Goal: Information Seeking & Learning: Learn about a topic

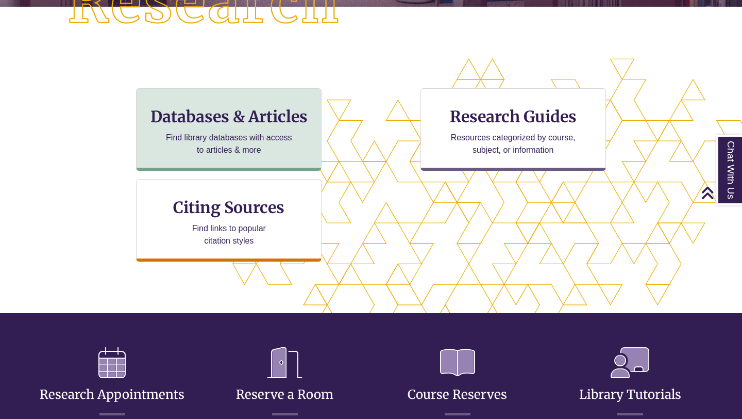
scroll to position [291, 0]
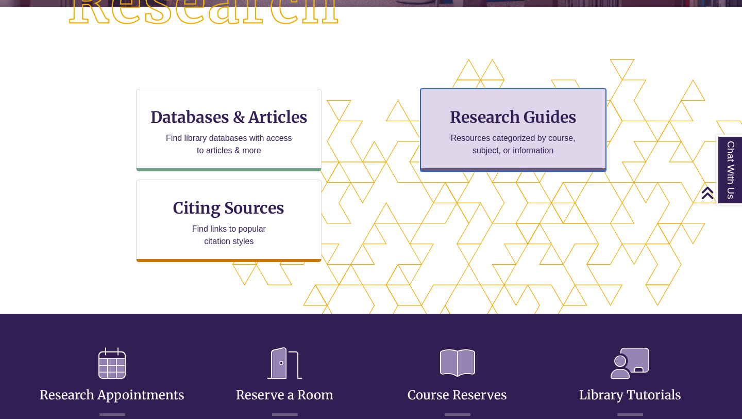
click at [480, 159] on div "Research Guides Resources categorized by course, subject, or information" at bounding box center [514, 130] width 186 height 82
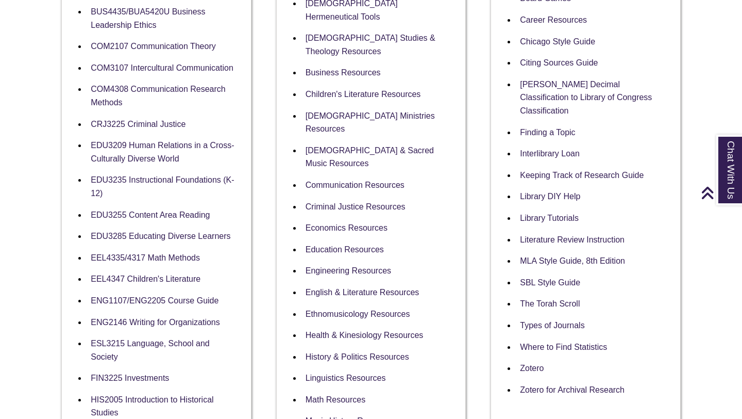
scroll to position [359, 0]
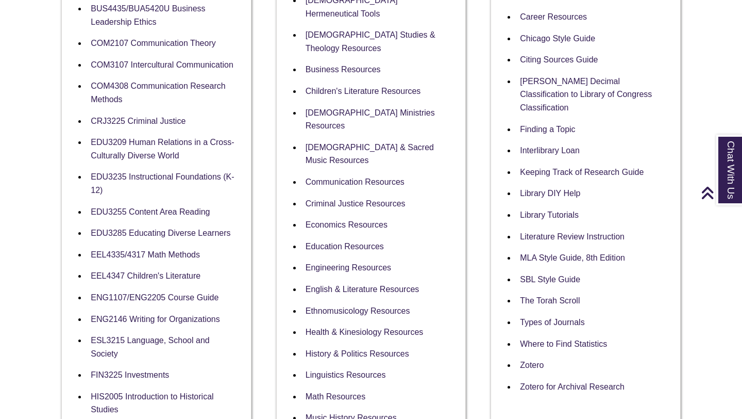
click at [167, 260] on li "EEL4335/4317 Math Methods" at bounding box center [165, 255] width 156 height 22
click at [167, 257] on link "EEL4335/4317 Math Methods" at bounding box center [145, 255] width 109 height 10
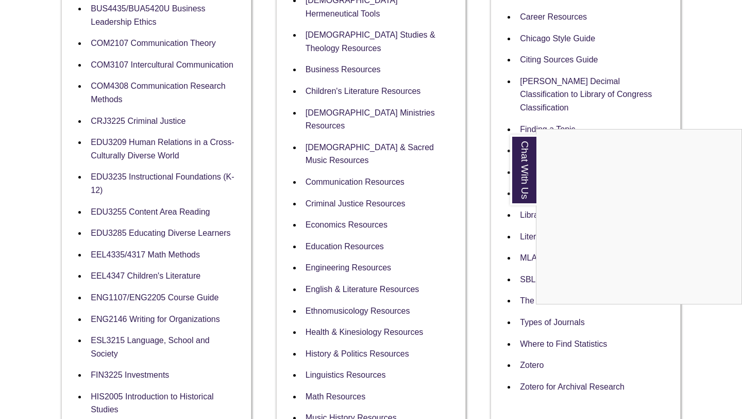
click at [186, 254] on div "Chat With Us" at bounding box center [371, 209] width 742 height 419
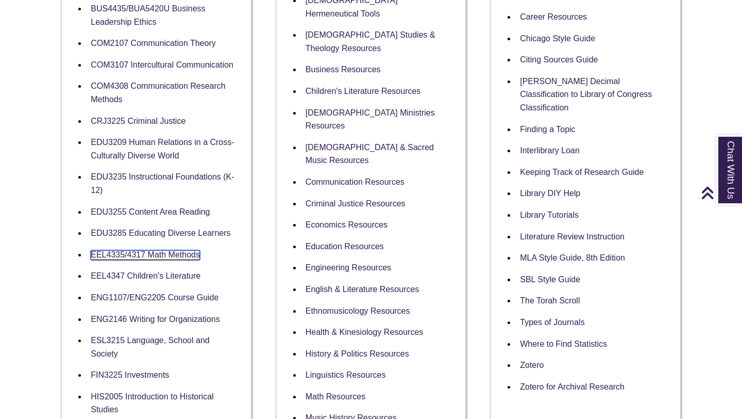
click at [159, 253] on link "EEL4335/4317 Math Methods" at bounding box center [145, 255] width 109 height 10
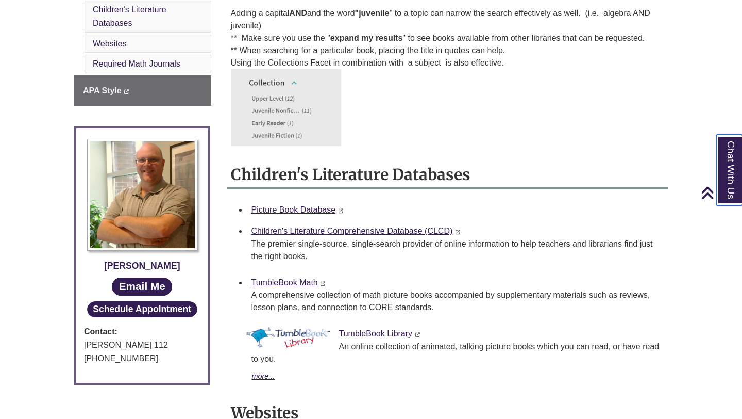
scroll to position [369, 0]
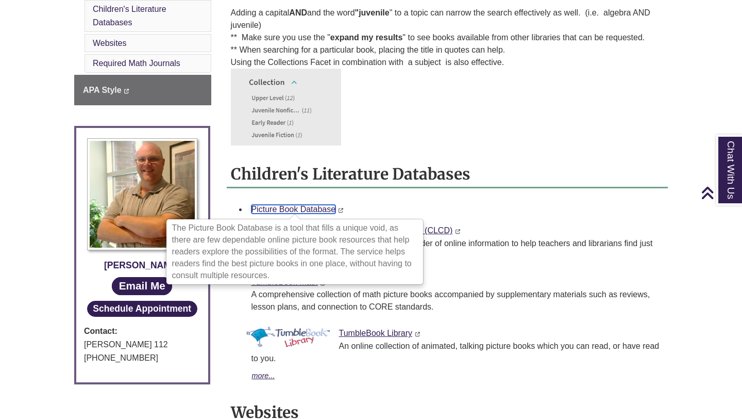
click at [320, 209] on link "Picture Book Database" at bounding box center [294, 209] width 85 height 9
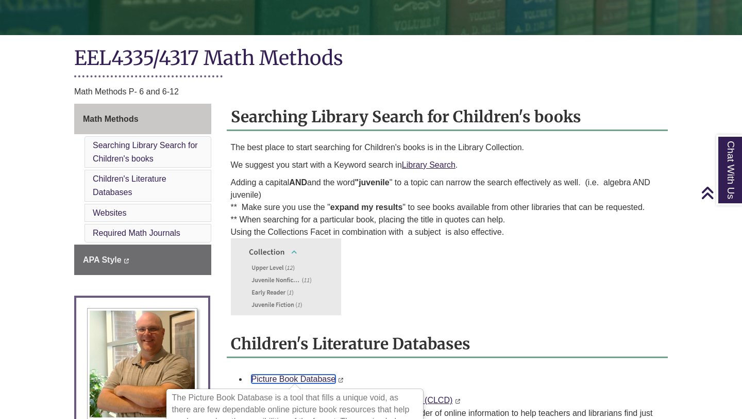
scroll to position [198, 0]
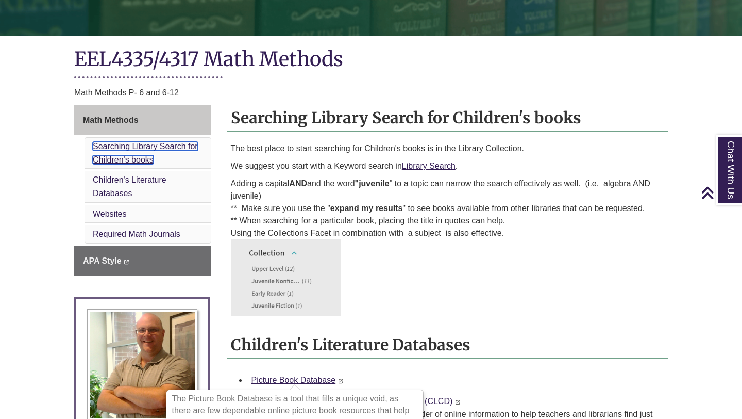
click at [153, 143] on link "Searching Library Search for Children's books" at bounding box center [145, 153] width 105 height 22
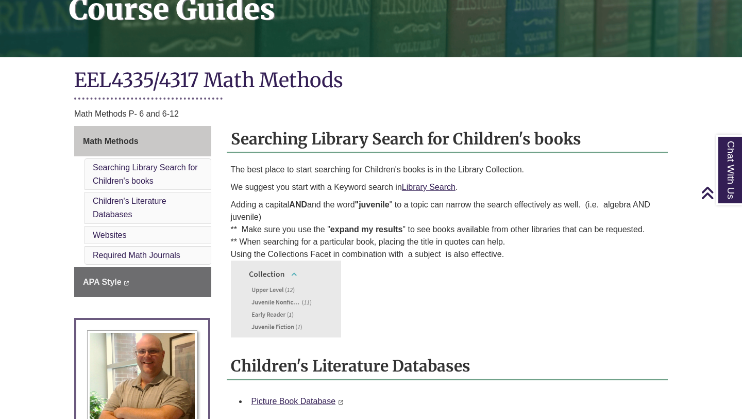
scroll to position [170, 0]
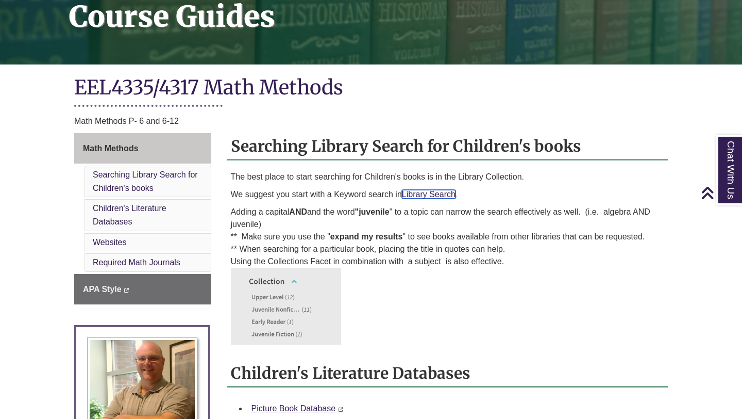
click at [434, 192] on link "Library Search" at bounding box center [429, 194] width 54 height 9
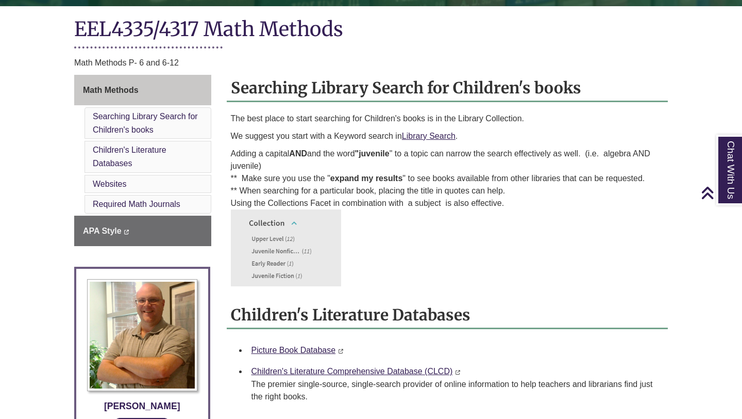
scroll to position [224, 0]
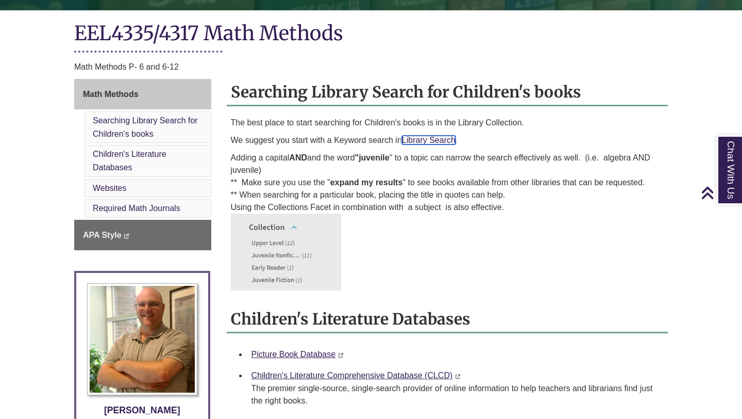
click at [443, 139] on link "Library Search" at bounding box center [429, 140] width 54 height 9
